Goal: Check status: Check status

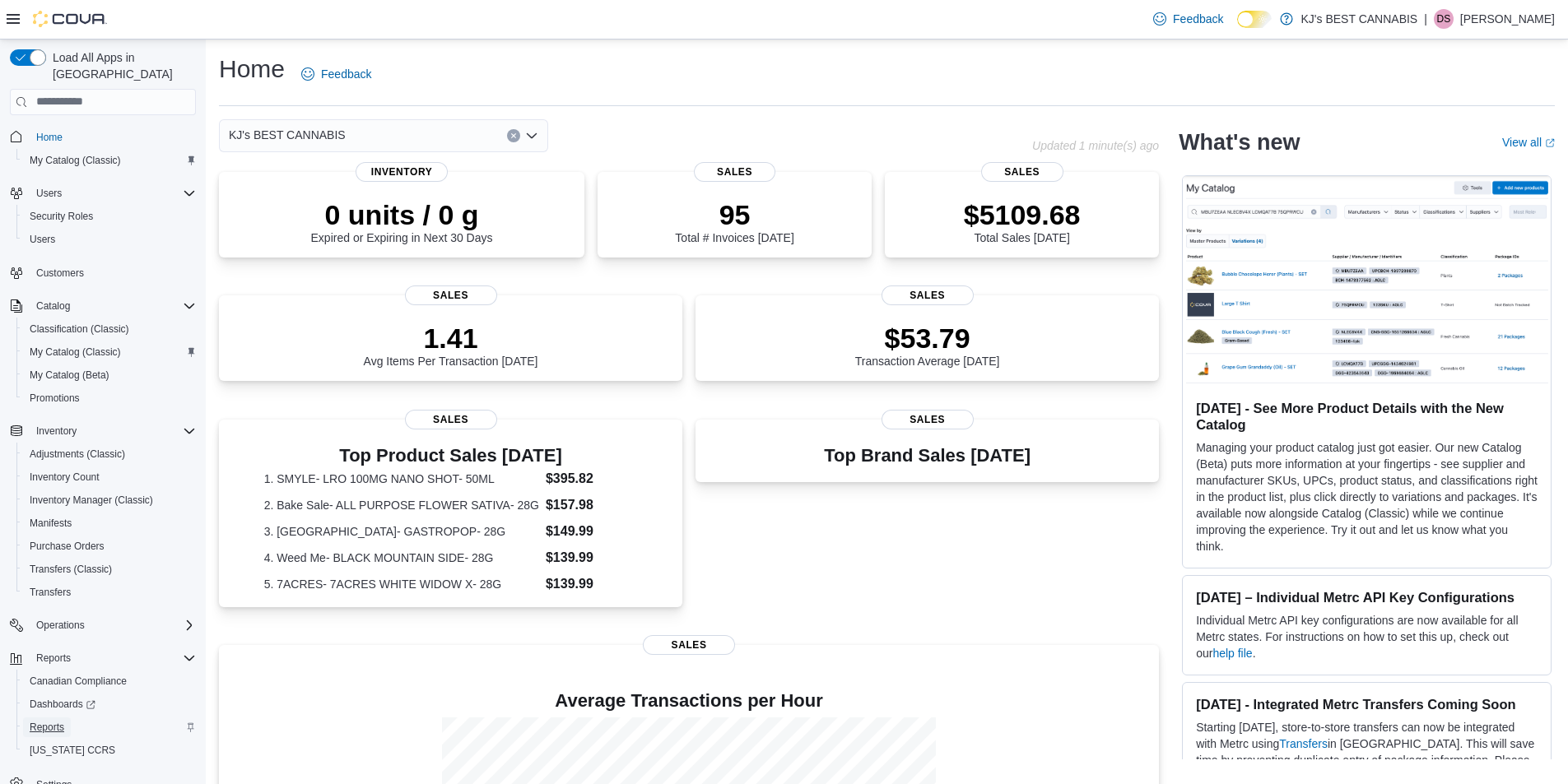
click at [51, 721] on span "Reports" at bounding box center [47, 728] width 35 height 13
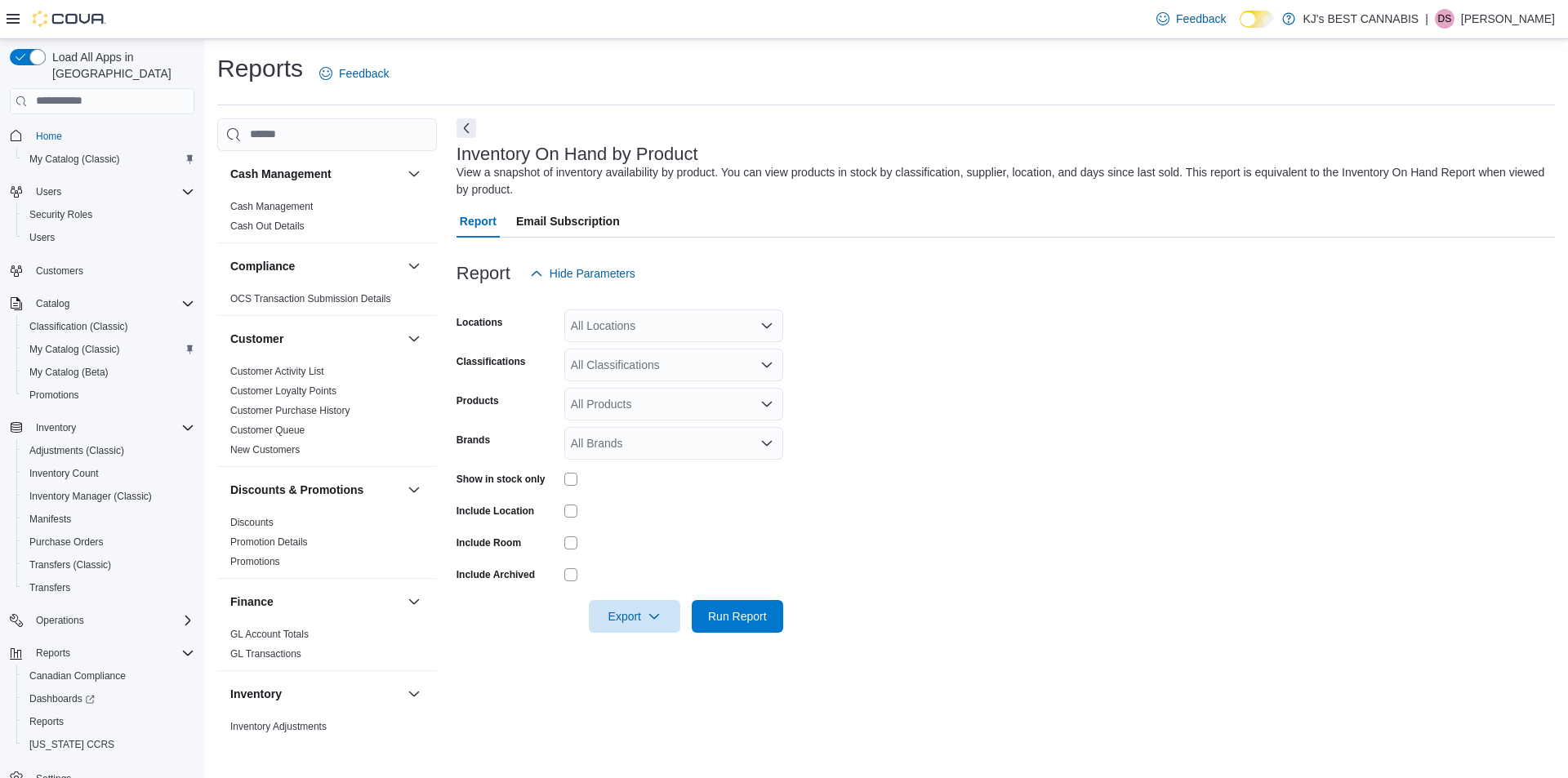
click at [619, 310] on div "All Locations" at bounding box center [674, 326] width 218 height 33
click at [632, 371] on span "KJ's BEST CANNABIS" at bounding box center [657, 377] width 116 height 16
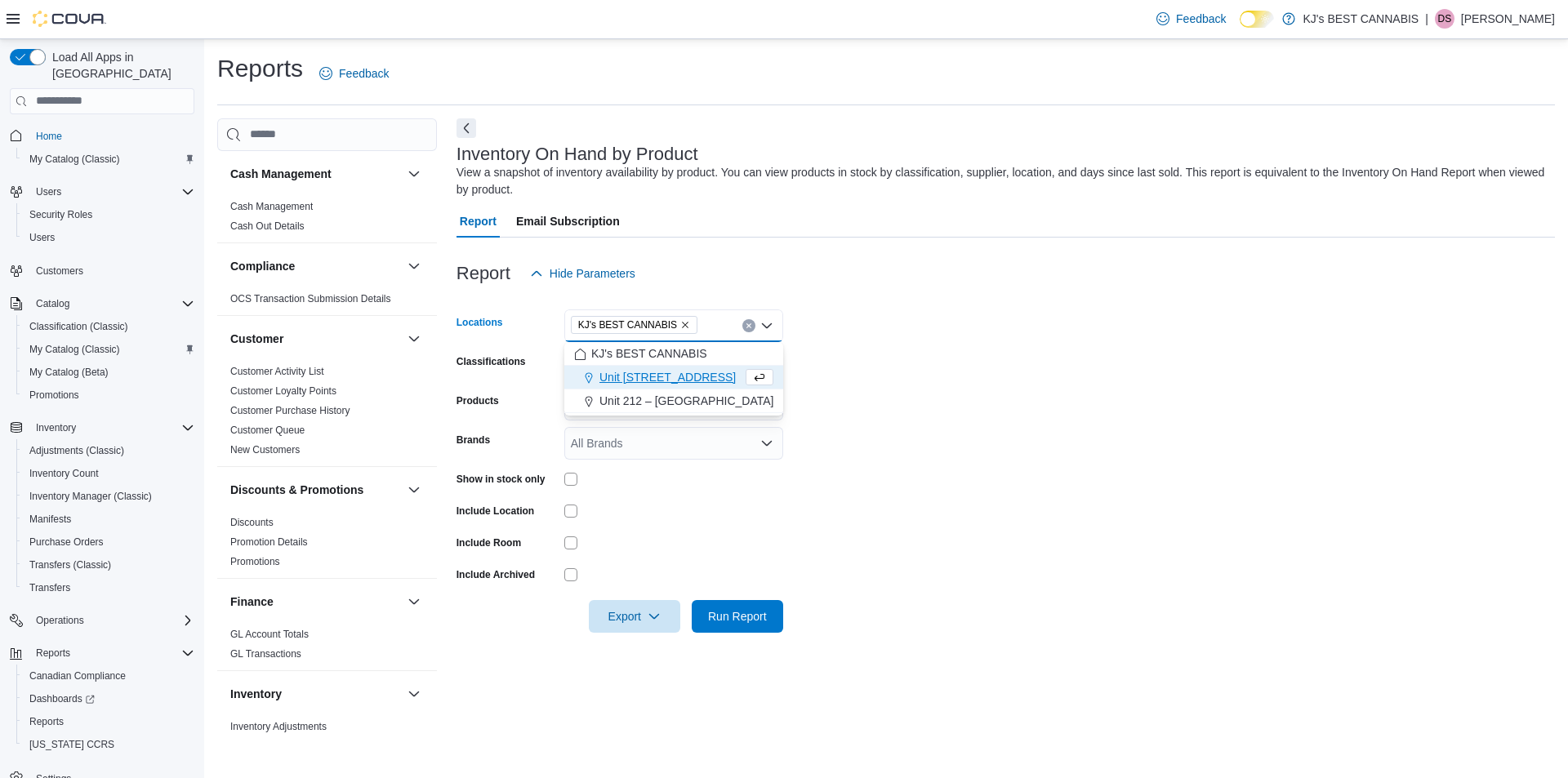
click at [929, 354] on form "Locations KJ's BEST CANNABIS Combo box. Selected. KJ's BEST CANNABIS. Press Bac…" at bounding box center [1005, 462] width 1098 height 343
drag, startPoint x: 760, startPoint y: 621, endPoint x: 832, endPoint y: 527, distance: 118.4
click at [761, 621] on span "Run Report" at bounding box center [738, 617] width 59 height 16
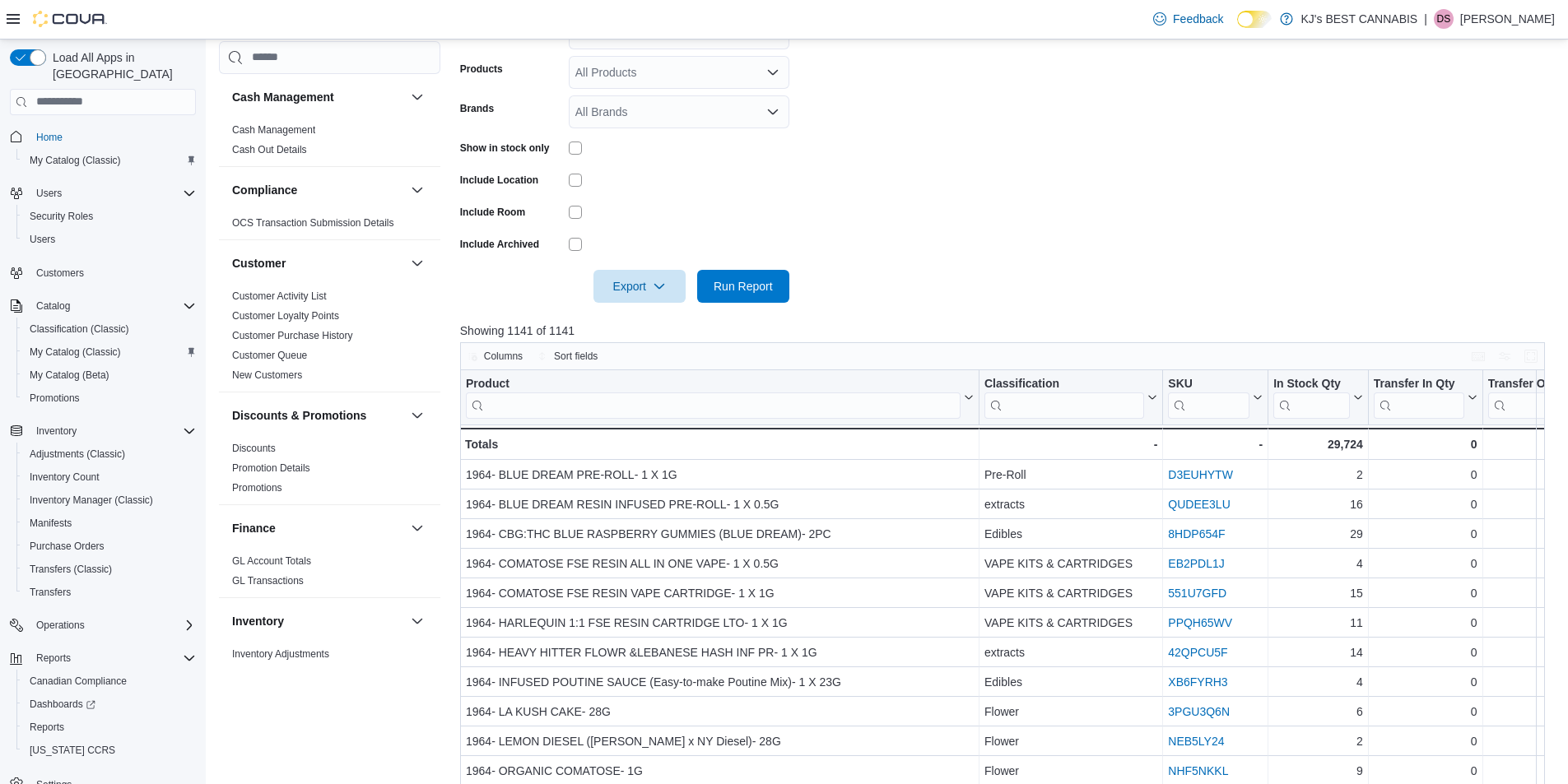
scroll to position [411, 0]
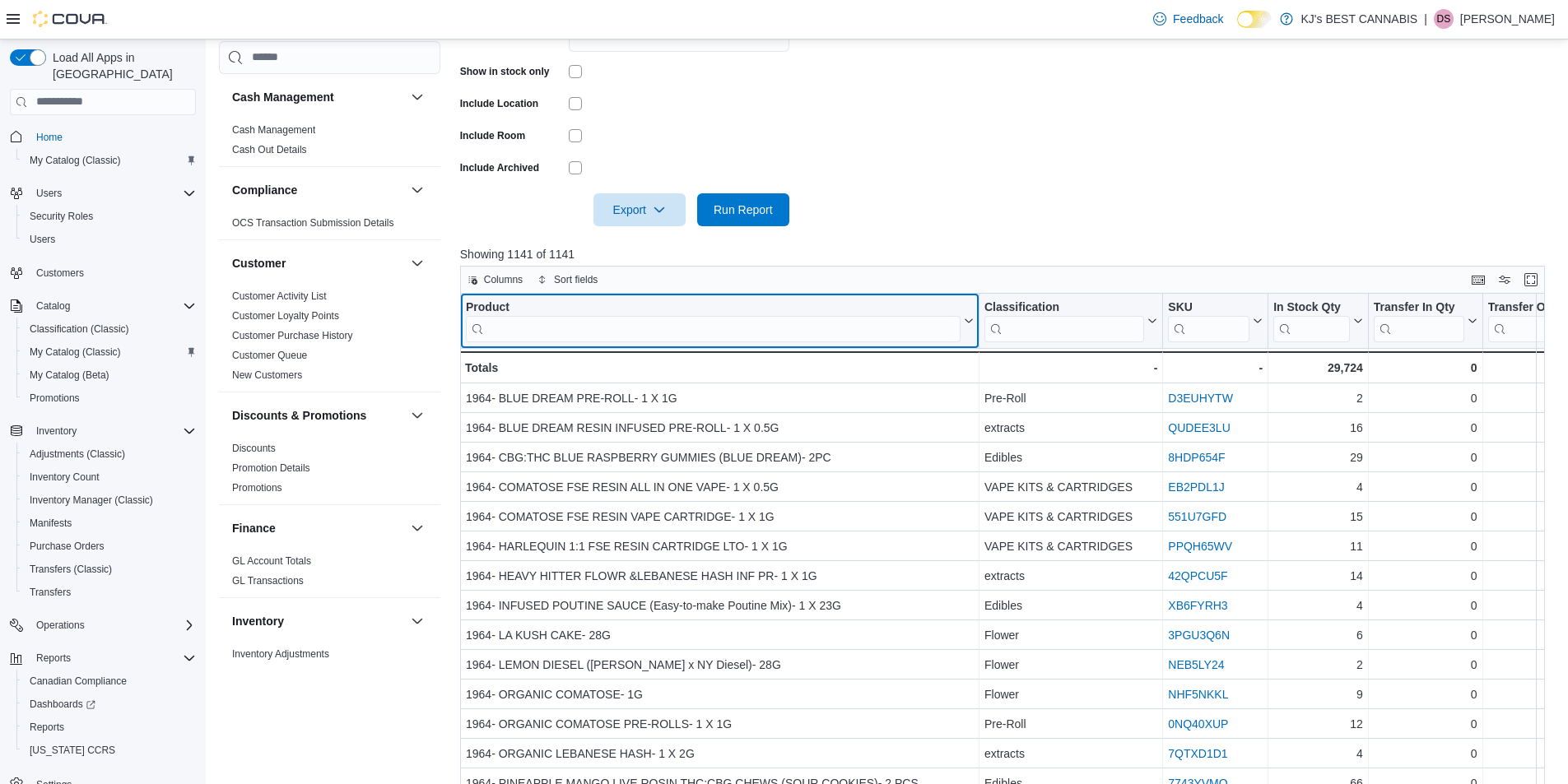
click at [568, 327] on input "search" at bounding box center [713, 329] width 494 height 26
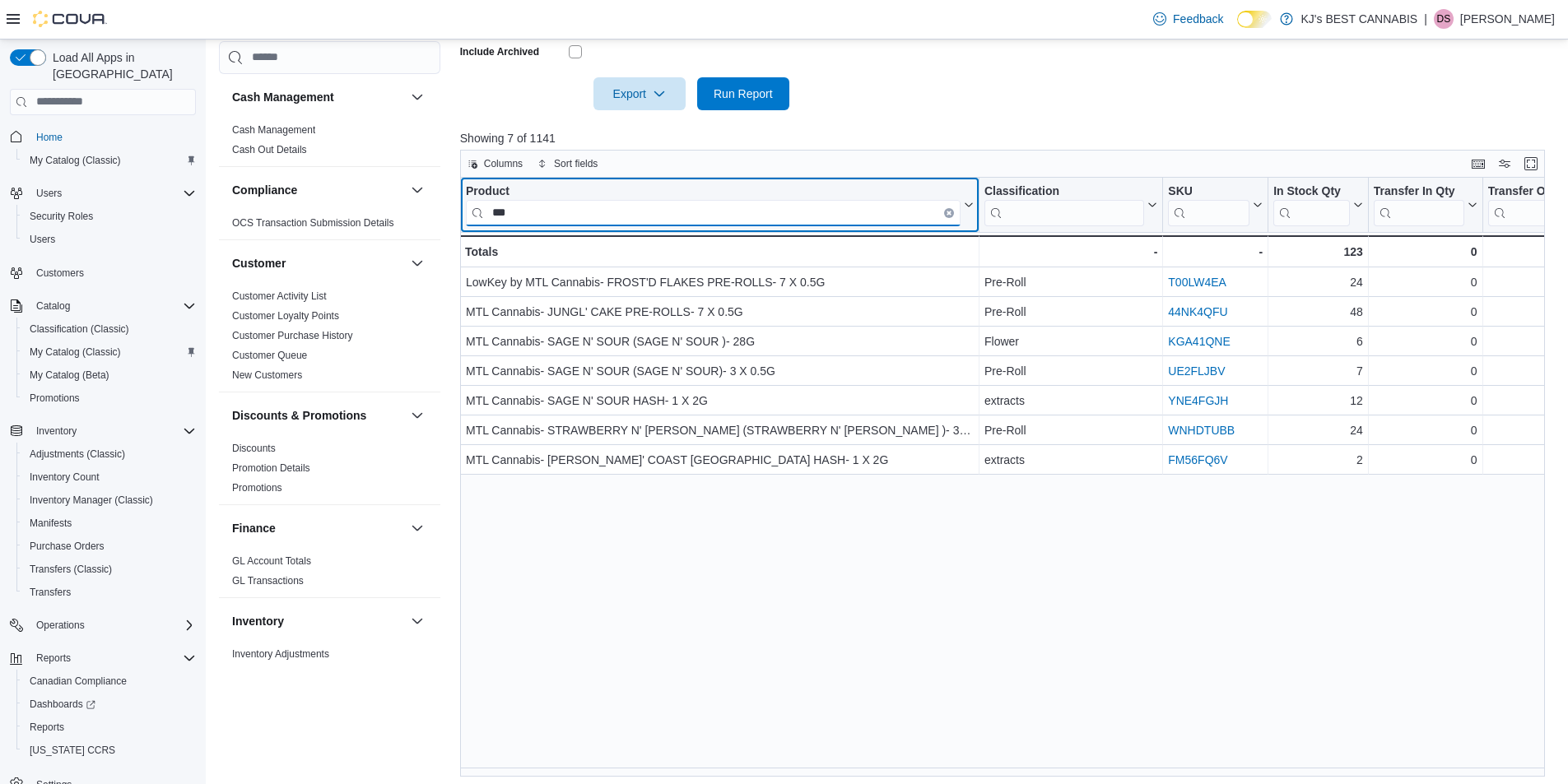
scroll to position [533, 0]
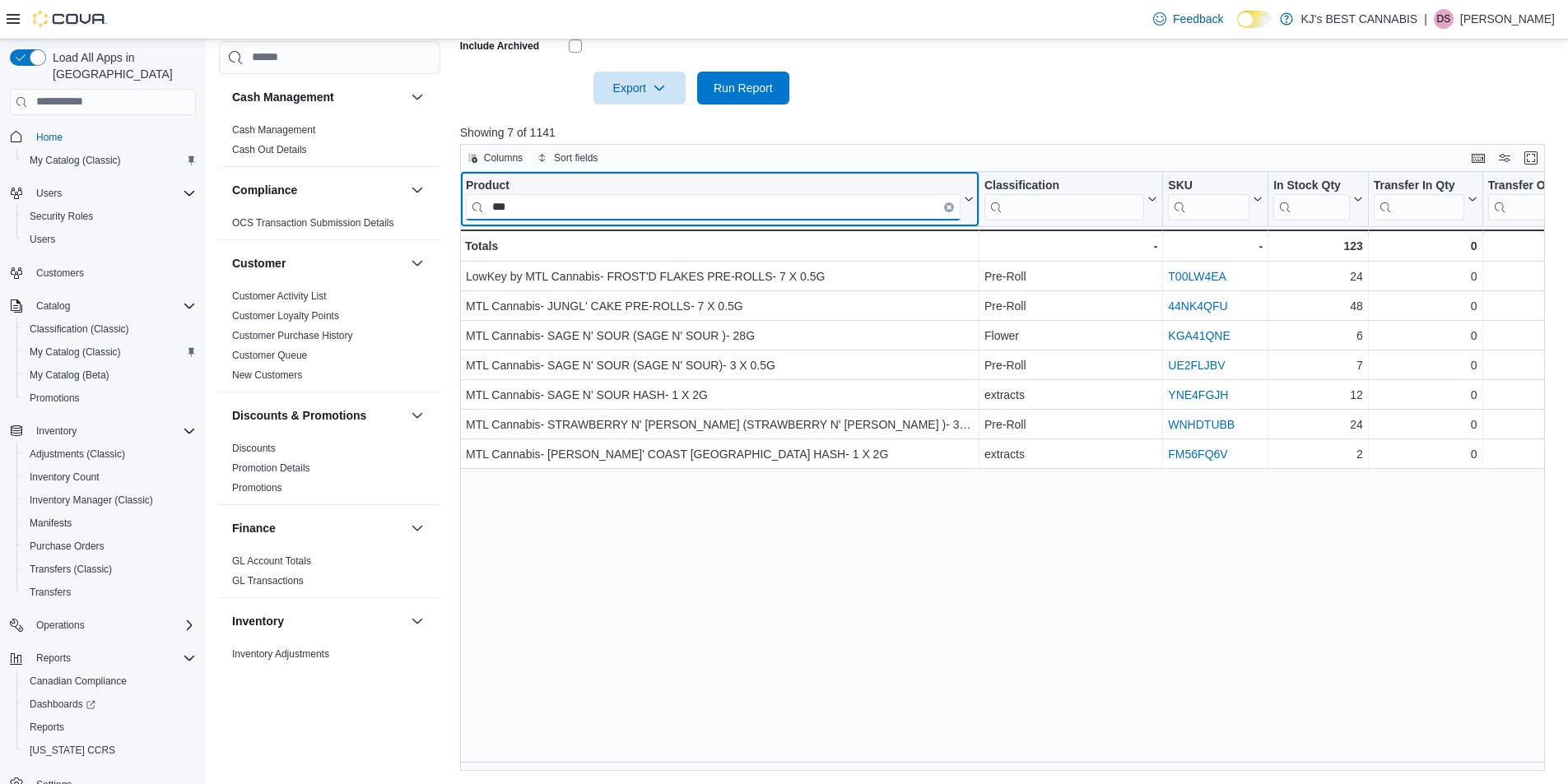
type input "***"
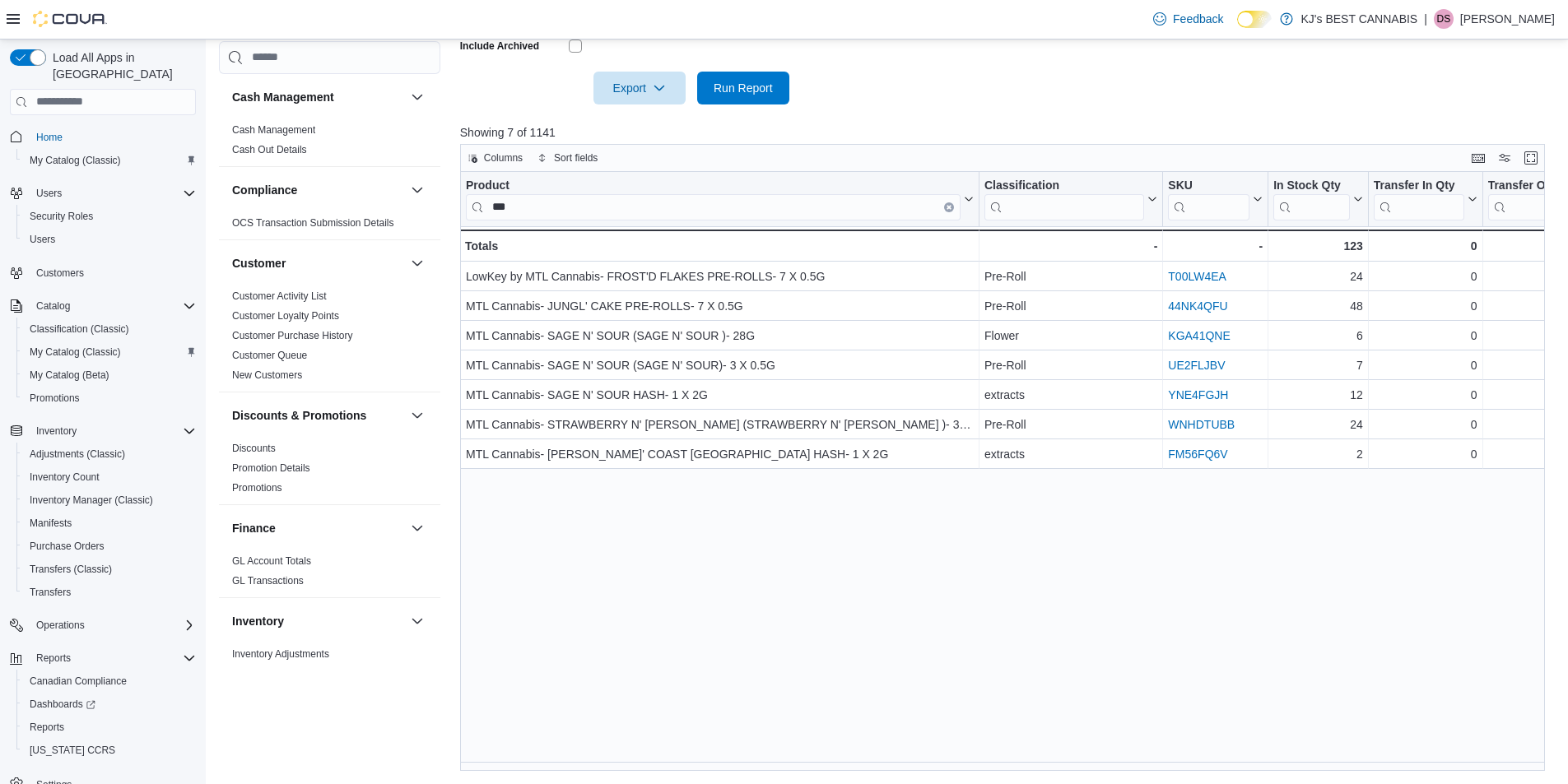
drag, startPoint x: 720, startPoint y: 772, endPoint x: 824, endPoint y: 768, distance: 104.1
click at [824, 768] on div "Product *** Click to view column header actions Classification Click to view co…" at bounding box center [1008, 472] width 1096 height 599
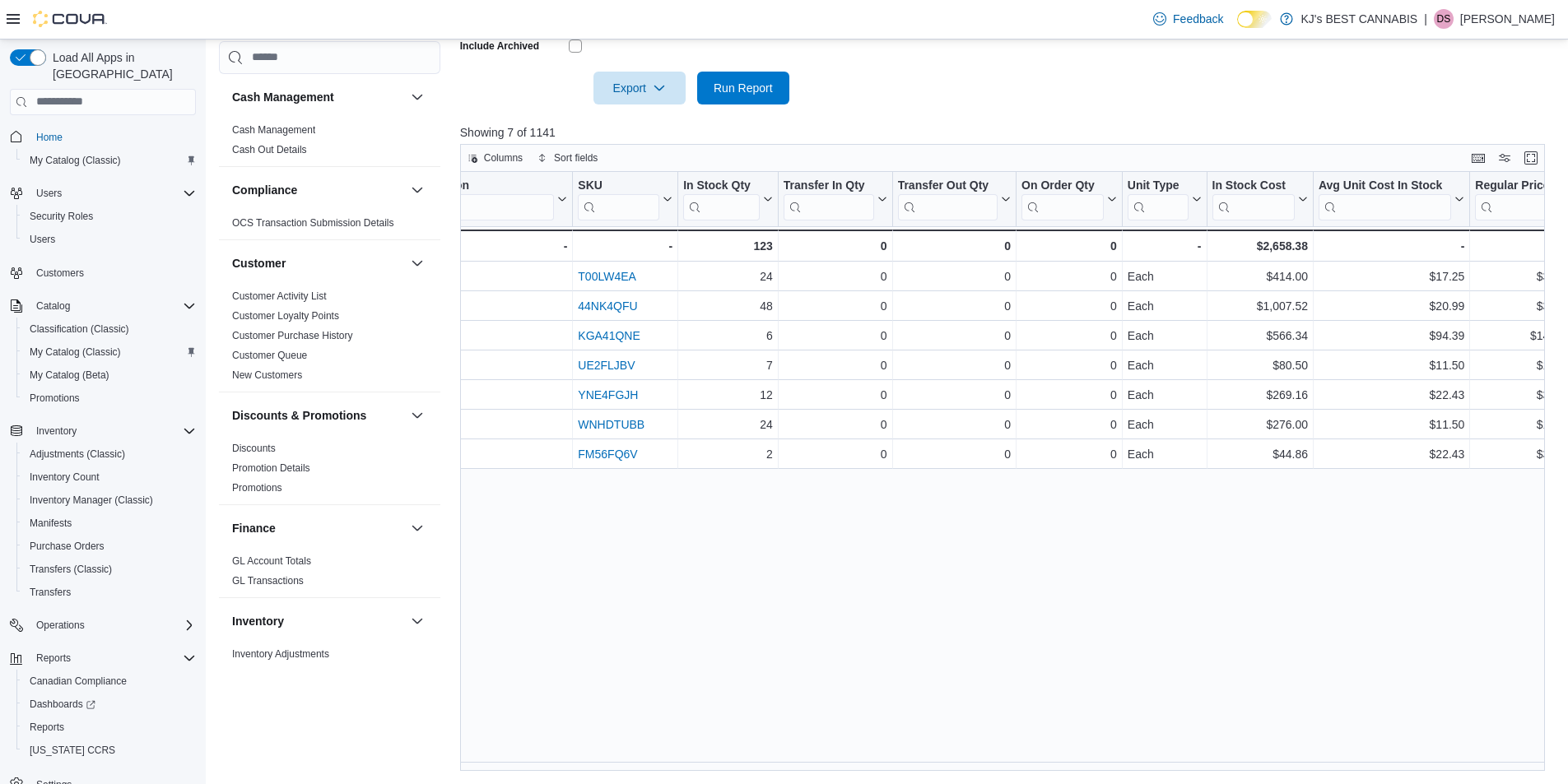
scroll to position [0, 597]
